Goal: Information Seeking & Learning: Learn about a topic

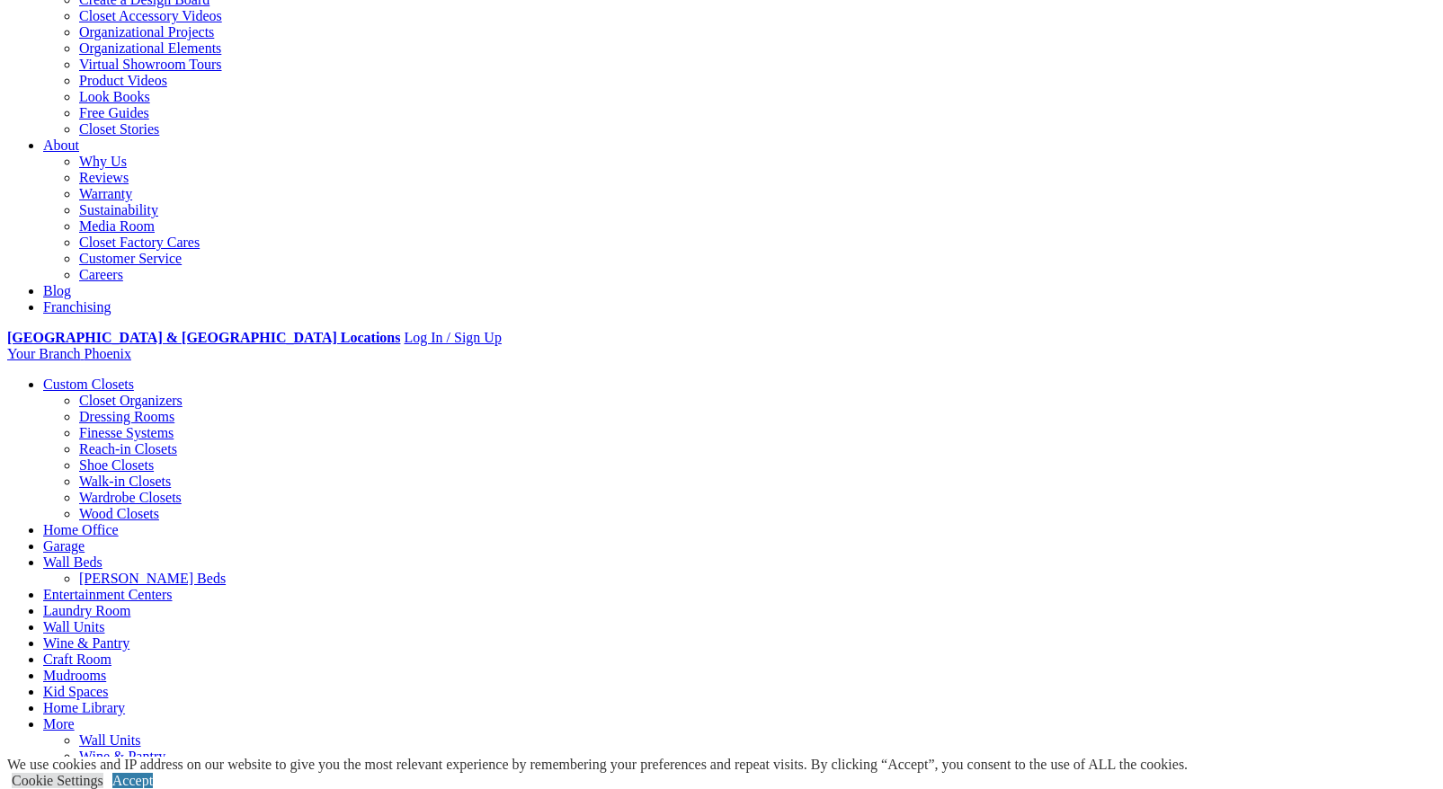
scroll to position [360, 0]
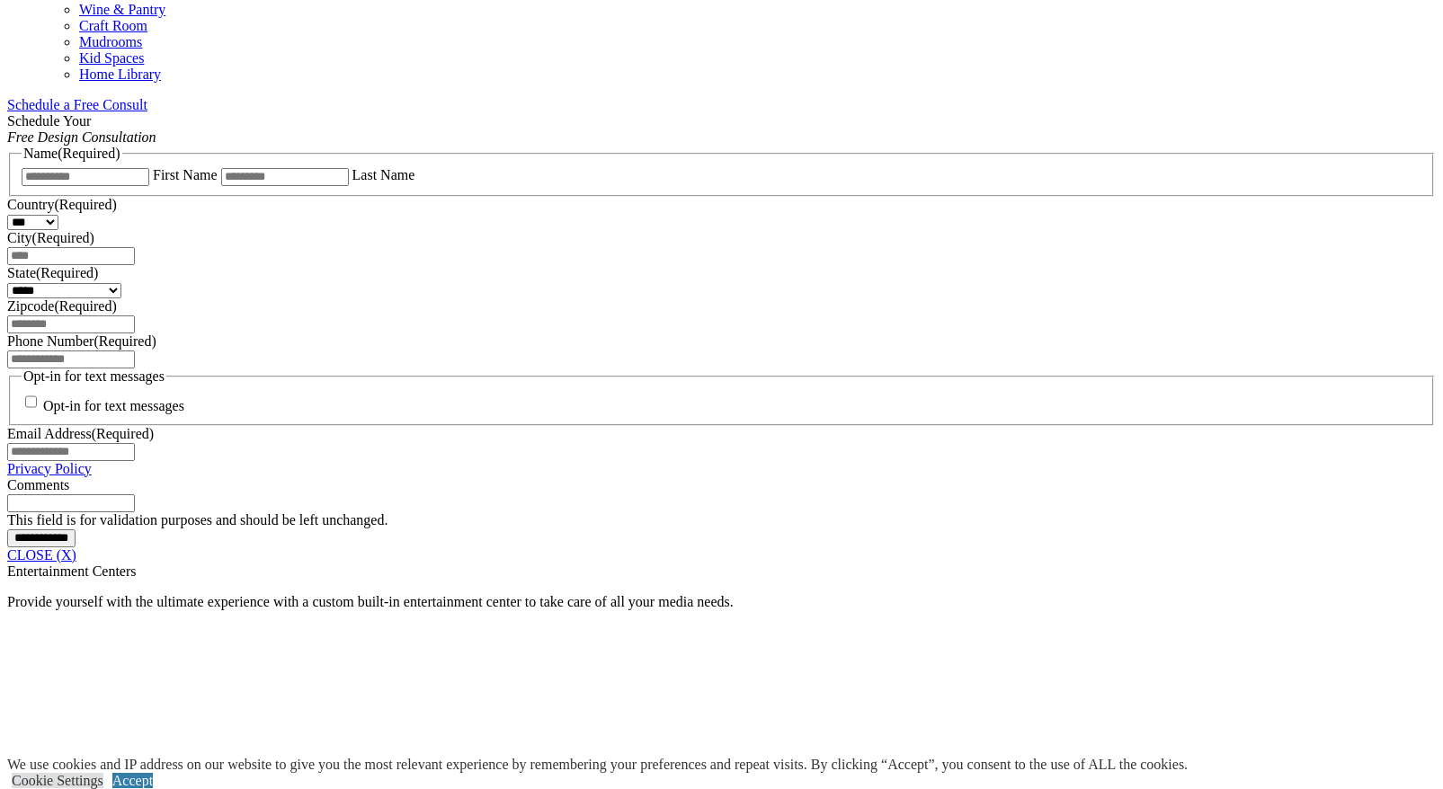
scroll to position [1119, 0]
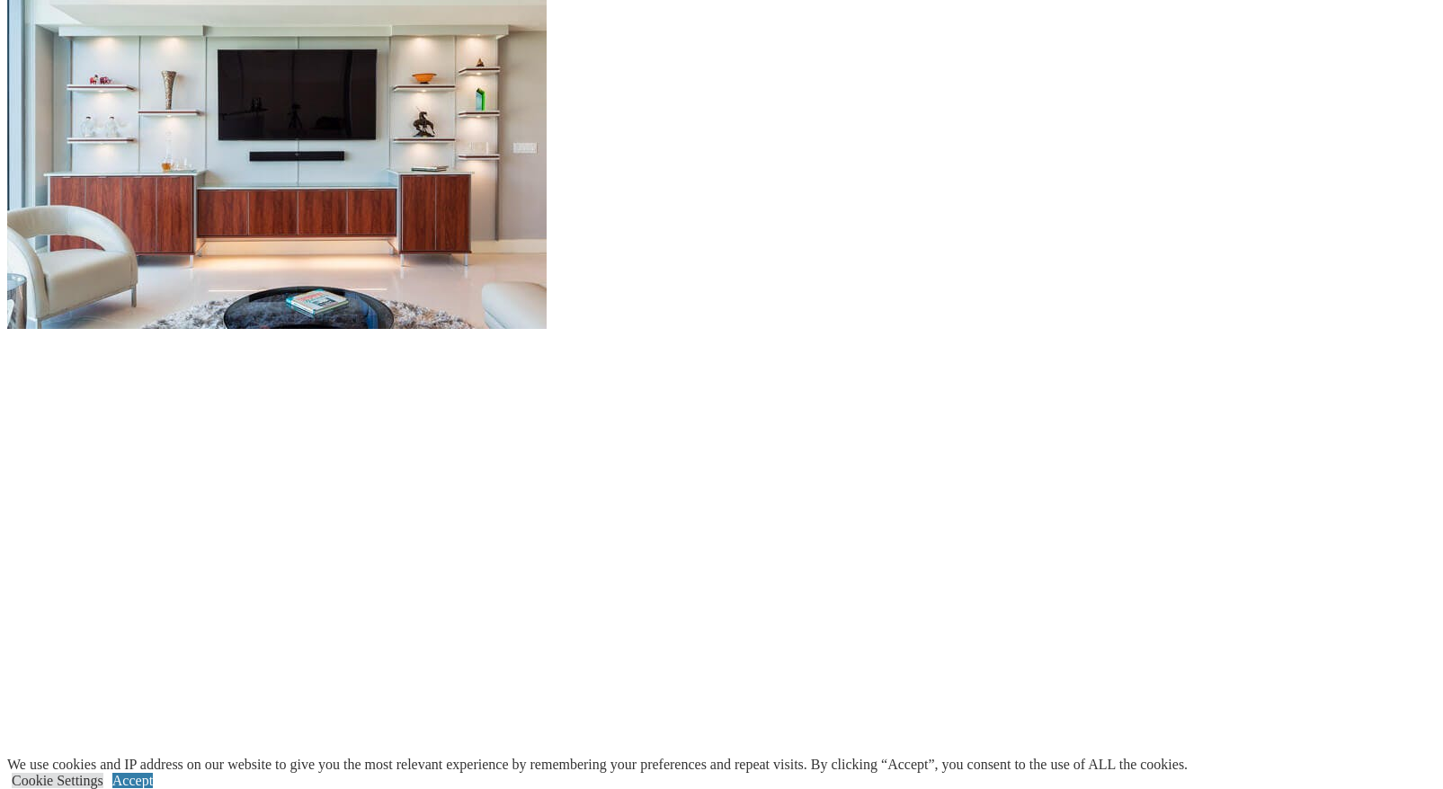
scroll to position [2198, 0]
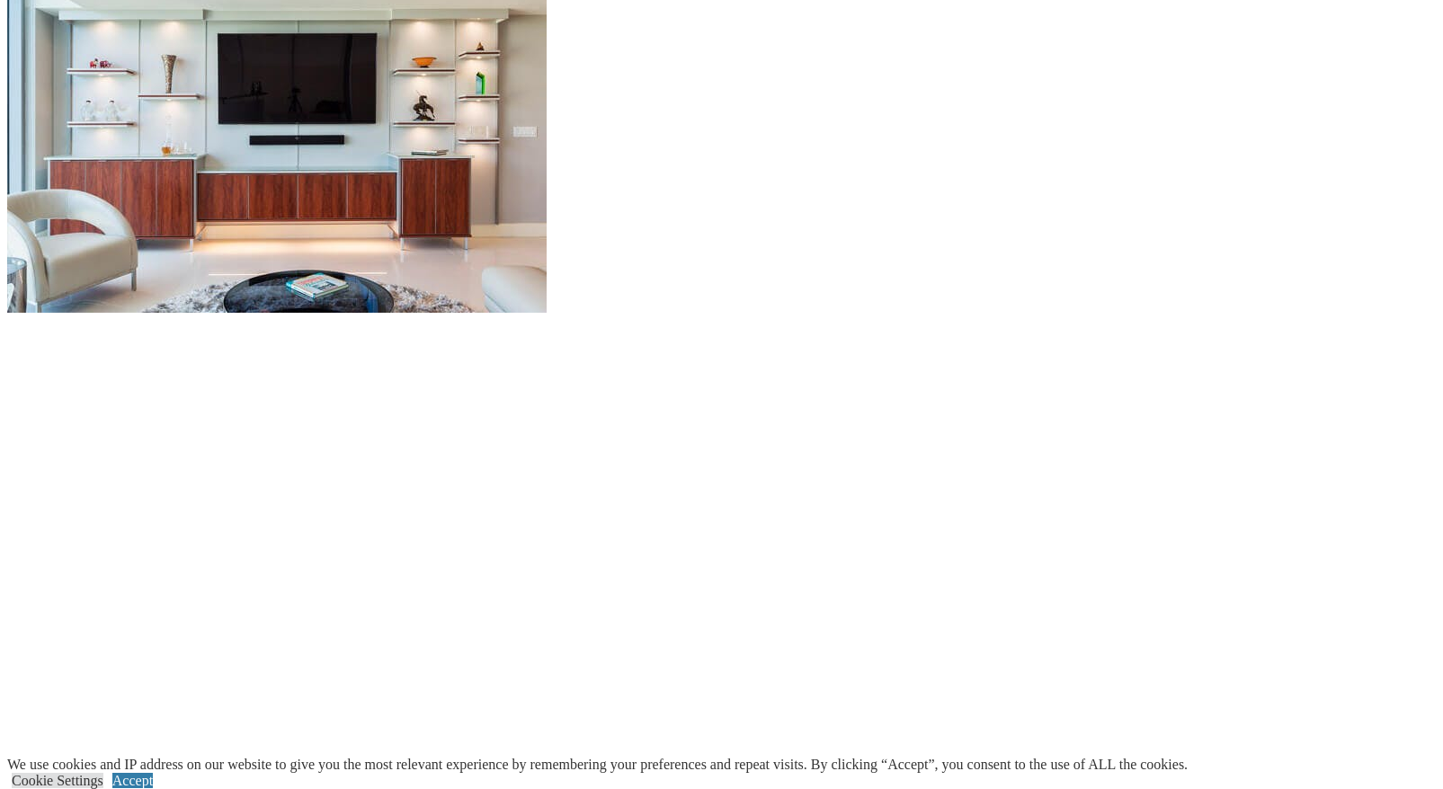
scroll to position [360, 0]
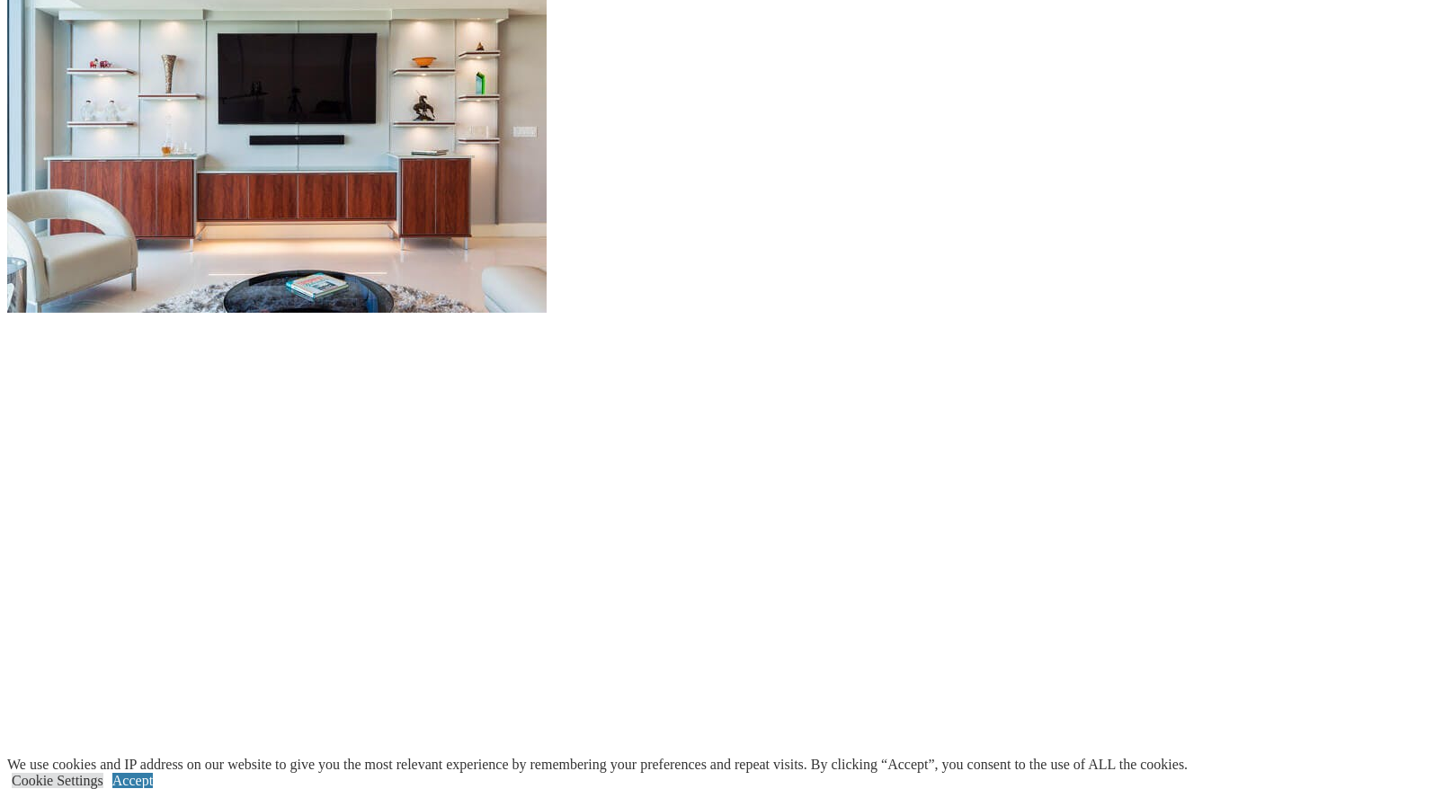
scroll to position [0, 0]
